Goal: Entertainment & Leisure: Consume media (video, audio)

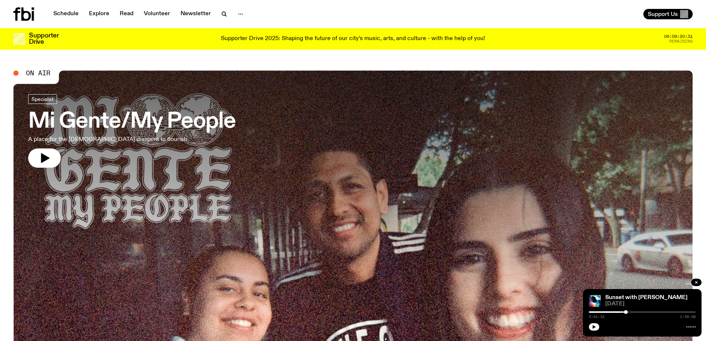
click at [594, 311] on div "0:41:33 1:59:58" at bounding box center [642, 313] width 107 height 9
click at [593, 311] on div at bounding box center [572, 311] width 107 height 1
click at [592, 326] on icon "button" at bounding box center [594, 326] width 4 height 4
click at [592, 325] on icon "button" at bounding box center [594, 326] width 4 height 4
click at [63, 12] on link "Schedule" at bounding box center [66, 14] width 34 height 10
